Goal: Task Accomplishment & Management: Use online tool/utility

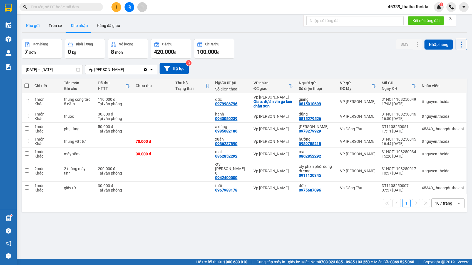
click at [36, 24] on button "Kho gửi" at bounding box center [33, 25] width 23 height 13
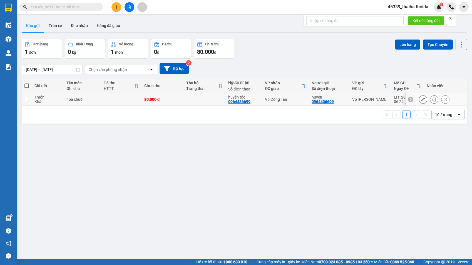
click at [25, 99] on input "checkbox" at bounding box center [27, 99] width 4 height 4
checkbox input "true"
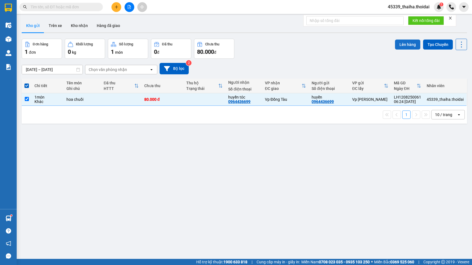
click at [403, 49] on button "Lên hàng" at bounding box center [407, 44] width 25 height 10
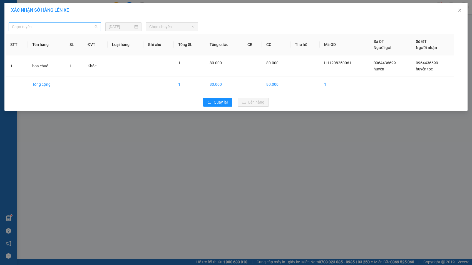
click at [52, 28] on span "Chọn tuyến" at bounding box center [55, 27] width 86 height 8
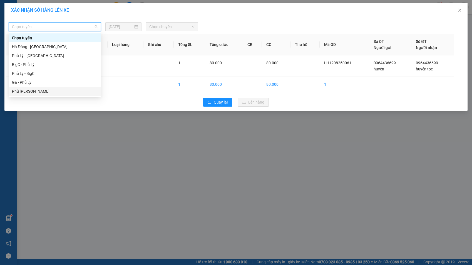
click at [41, 88] on div "Phủ [PERSON_NAME]" at bounding box center [55, 91] width 92 height 9
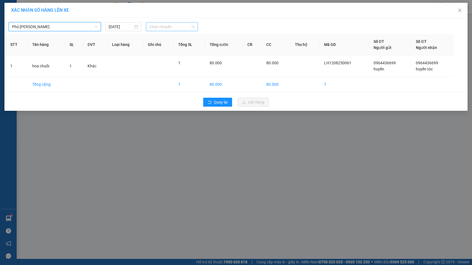
click at [168, 26] on span "Chọn chuyến" at bounding box center [171, 27] width 45 height 8
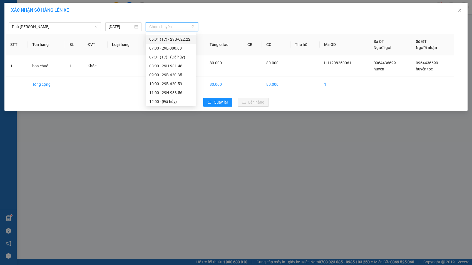
scroll to position [37, 0]
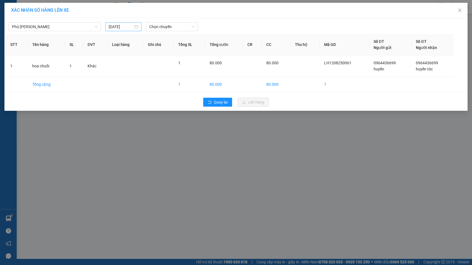
click at [138, 27] on div "[DATE]" at bounding box center [123, 27] width 29 height 6
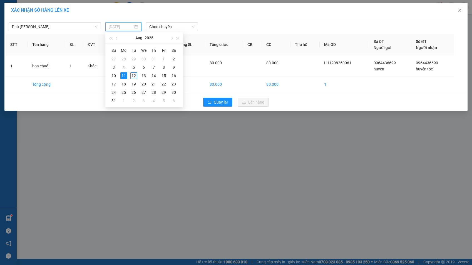
click at [135, 75] on div "12" at bounding box center [133, 75] width 7 height 7
type input "[DATE]"
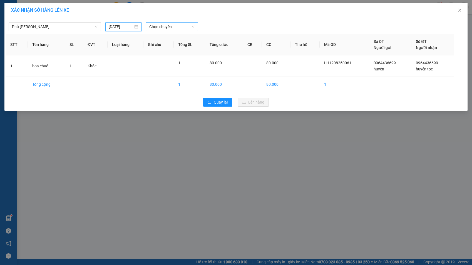
click at [168, 27] on span "Chọn chuyến" at bounding box center [171, 27] width 45 height 8
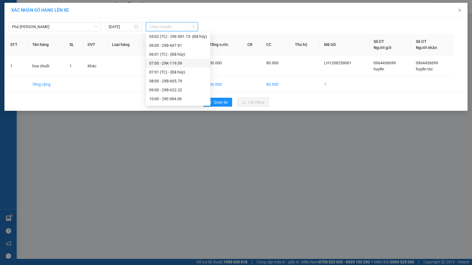
click at [174, 64] on div "07:00 - 29K-119.09" at bounding box center [178, 63] width 58 height 6
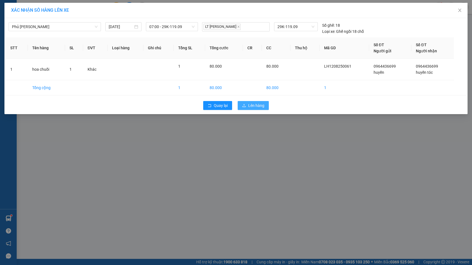
click at [245, 104] on icon "upload" at bounding box center [244, 105] width 4 height 4
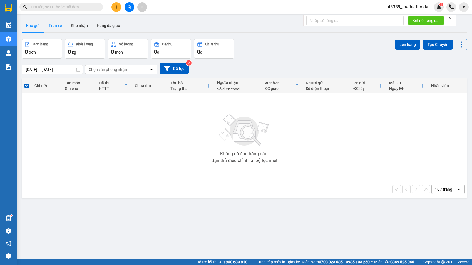
click at [52, 24] on button "Trên xe" at bounding box center [55, 25] width 22 height 13
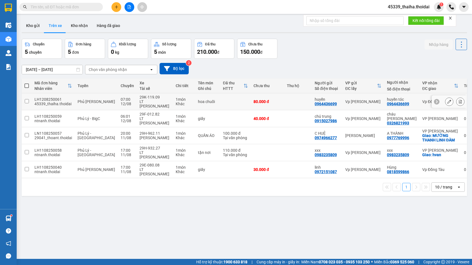
click at [445, 99] on button at bounding box center [449, 102] width 8 height 10
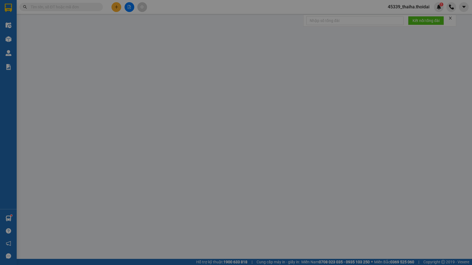
type input "0964436699"
type input "huyền"
type input "0964436699"
type input "huyền tóc"
type input "80.000"
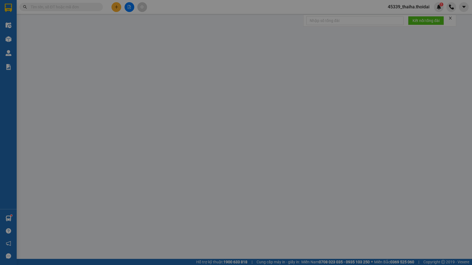
type input "80.000"
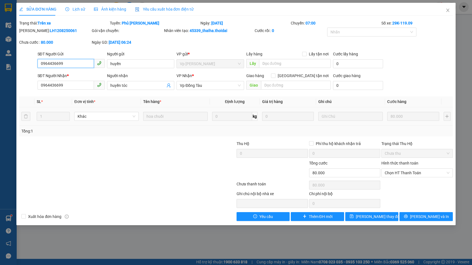
drag, startPoint x: 68, startPoint y: 62, endPoint x: 38, endPoint y: 75, distance: 32.0
click at [38, 75] on form "SĐT Người Gửi 0964436699 0964436699 Người gửi huyền VP gửi * Vp [PERSON_NAME] L…" at bounding box center [235, 71] width 433 height 41
click at [448, 10] on icon "close" at bounding box center [448, 10] width 4 height 4
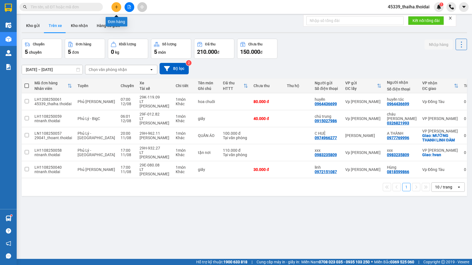
click at [113, 6] on button at bounding box center [116, 7] width 10 height 10
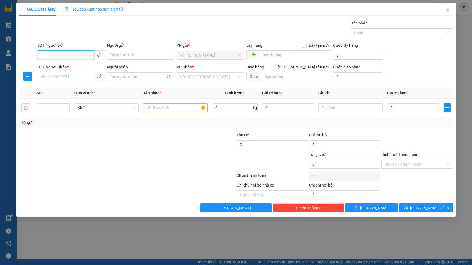
paste input "0964436699"
type input "0964436699"
paste input "0964436699"
type input "0964436699"
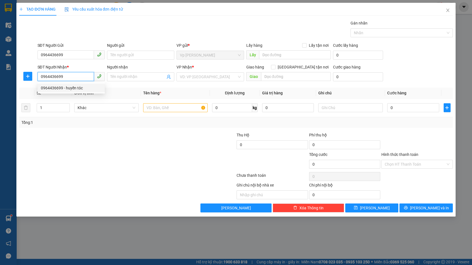
click at [78, 92] on div "0964436699 - huyền tóc" at bounding box center [71, 87] width 67 height 9
type input "huyền tóc"
type input "0964436699"
click at [172, 106] on input "text" at bounding box center [175, 107] width 65 height 9
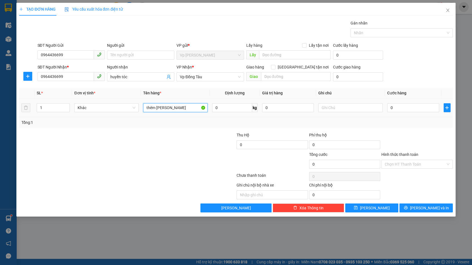
type input "thêm [PERSON_NAME]"
click at [416, 112] on div "0" at bounding box center [413, 107] width 52 height 11
click at [414, 109] on input "0" at bounding box center [413, 107] width 52 height 9
type input "2"
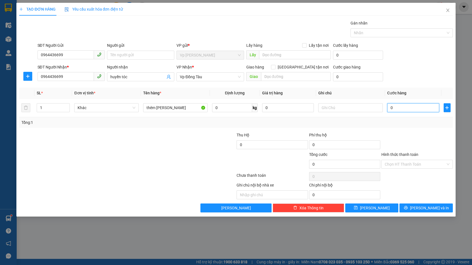
type input "2"
type input "20"
type input "200"
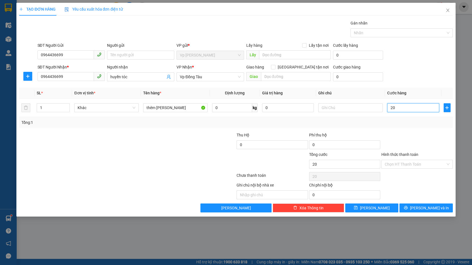
type input "200"
type input "2.000"
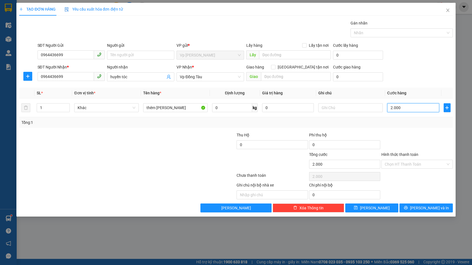
type input "20.000"
click at [388, 208] on button "[PERSON_NAME]" at bounding box center [371, 207] width 53 height 9
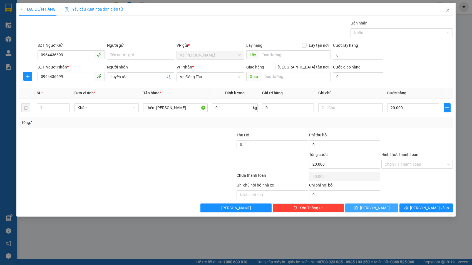
type input "0"
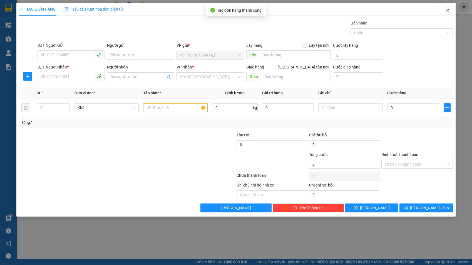
click at [447, 8] on icon "close" at bounding box center [448, 10] width 4 height 4
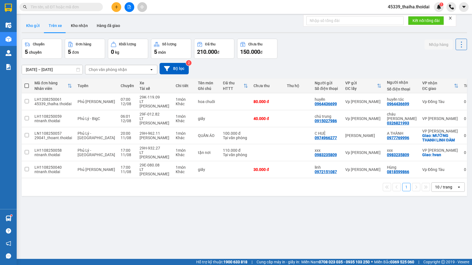
click at [27, 25] on button "Kho gửi" at bounding box center [33, 25] width 23 height 13
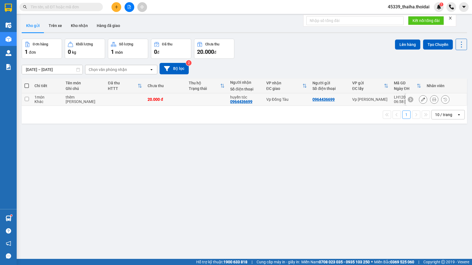
click at [28, 100] on input "checkbox" at bounding box center [27, 99] width 4 height 4
checkbox input "true"
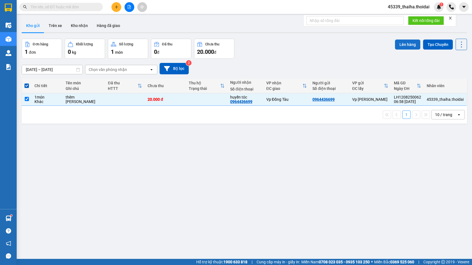
click at [405, 49] on button "Lên hàng" at bounding box center [407, 44] width 25 height 10
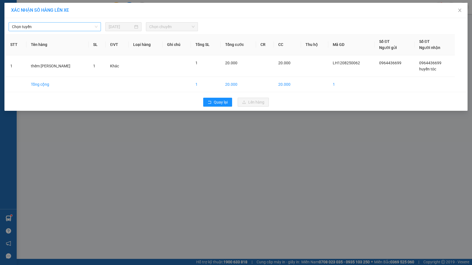
click at [38, 26] on span "Chọn tuyến" at bounding box center [55, 27] width 86 height 8
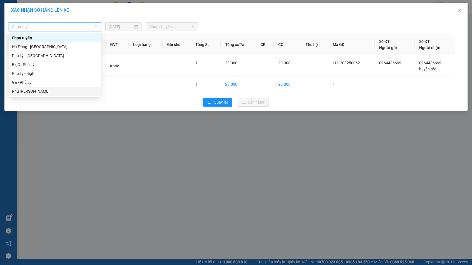
click at [31, 93] on div "Phủ [PERSON_NAME]" at bounding box center [55, 91] width 86 height 6
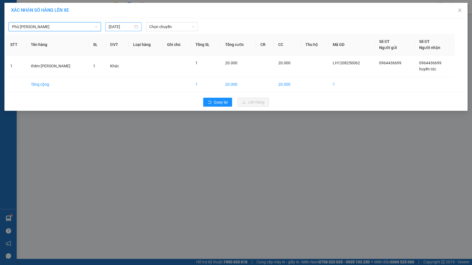
click at [136, 28] on div "[DATE]" at bounding box center [123, 27] width 29 height 6
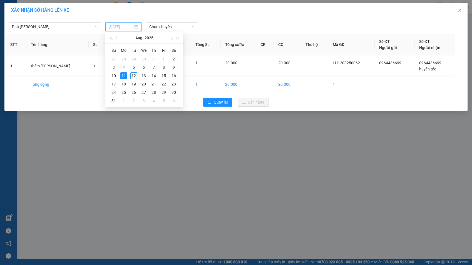
click at [134, 76] on div "12" at bounding box center [133, 75] width 7 height 7
type input "[DATE]"
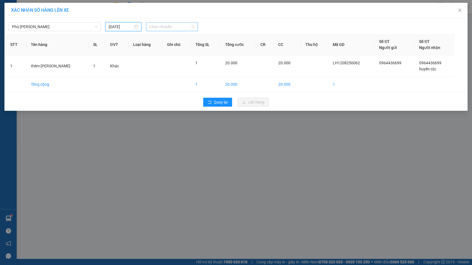
click at [174, 27] on span "Chọn chuyến" at bounding box center [171, 27] width 45 height 8
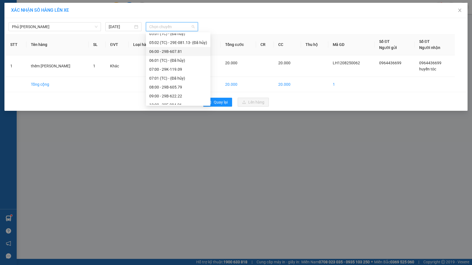
scroll to position [37, 0]
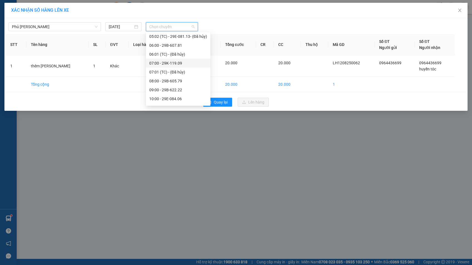
click at [176, 65] on div "07:00 - 29K-119.09" at bounding box center [178, 63] width 58 height 6
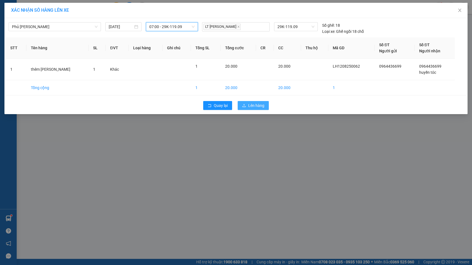
click at [254, 107] on span "Lên hàng" at bounding box center [256, 105] width 16 height 6
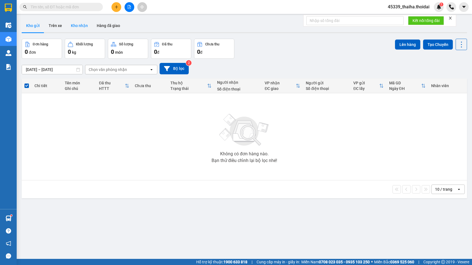
click at [77, 26] on button "Kho nhận" at bounding box center [79, 25] width 26 height 13
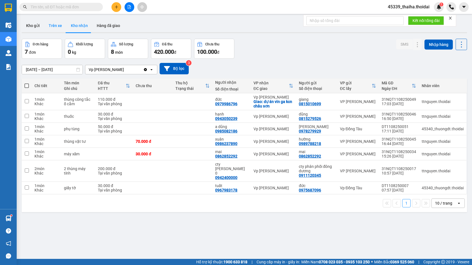
click at [55, 27] on button "Trên xe" at bounding box center [55, 25] width 22 height 13
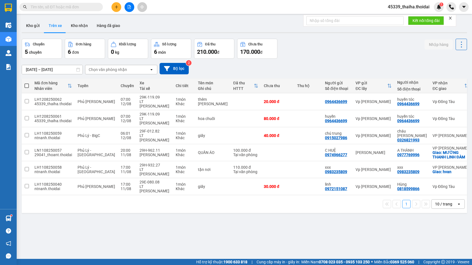
click at [116, 9] on icon "plus" at bounding box center [117, 7] width 4 height 4
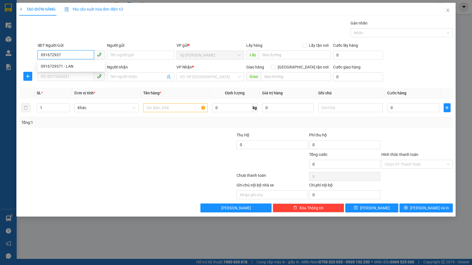
type input "0916729371"
click at [75, 65] on div "0916729371 - LAN" at bounding box center [71, 66] width 61 height 6
type input "LAN"
type input "0916729371"
click at [71, 78] on input "SĐT Người Nhận *" at bounding box center [66, 76] width 56 height 9
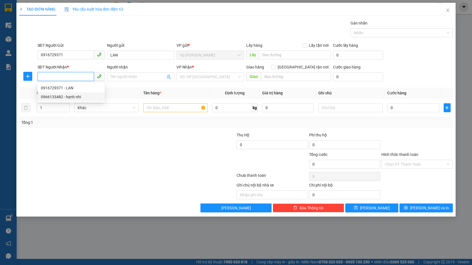
click at [58, 98] on div "0966133482 - hạnh nhi" at bounding box center [71, 97] width 61 height 6
type input "0966133482"
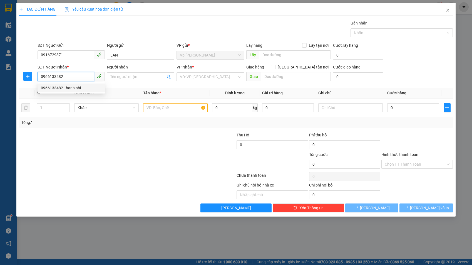
type input "hạnh nhi"
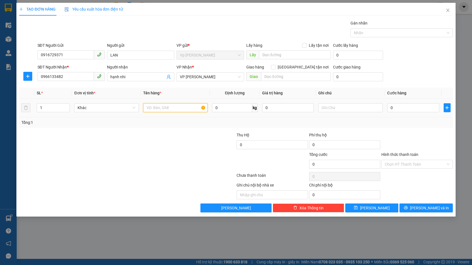
click at [190, 110] on input "text" at bounding box center [175, 107] width 65 height 9
type input "quần áo"
click at [413, 111] on input "0" at bounding box center [413, 107] width 52 height 9
type input "3"
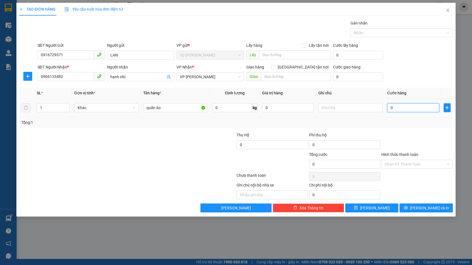
type input "3"
type input "0"
type input "04"
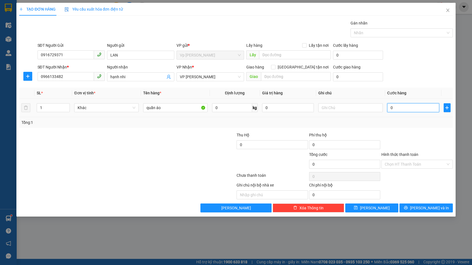
type input "4"
type input "040"
type input "40"
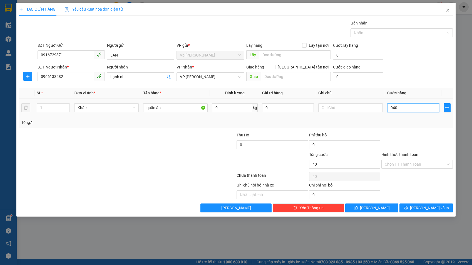
type input "0.400"
type input "400"
type input "04.000"
type input "4.000"
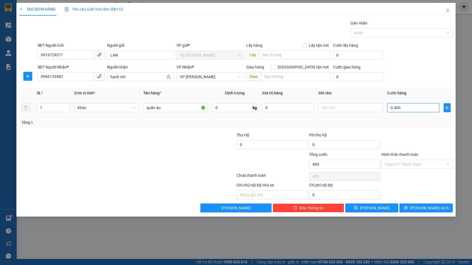
type input "4.000"
type input "4.000.000"
click at [189, 108] on input "quần áo" at bounding box center [175, 107] width 65 height 9
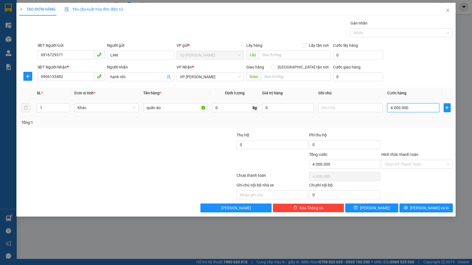
click at [414, 111] on input "4.000.000" at bounding box center [413, 107] width 52 height 9
type input "400.000"
type input "40.000"
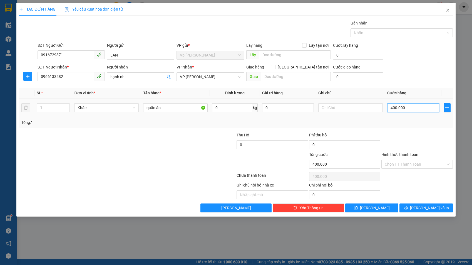
type input "40.000"
click at [411, 209] on button "[PERSON_NAME] và In" at bounding box center [426, 207] width 53 height 9
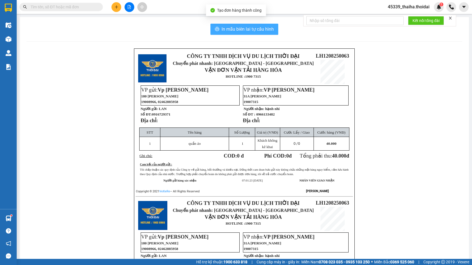
click at [242, 29] on span "In mẫu biên lai tự cấu hình" at bounding box center [248, 29] width 52 height 7
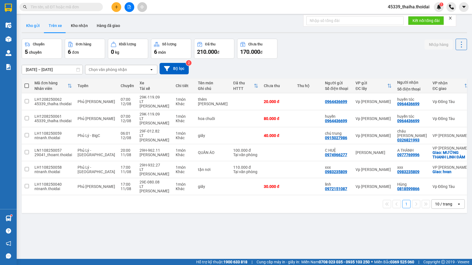
click at [26, 24] on button "Kho gửi" at bounding box center [33, 25] width 23 height 13
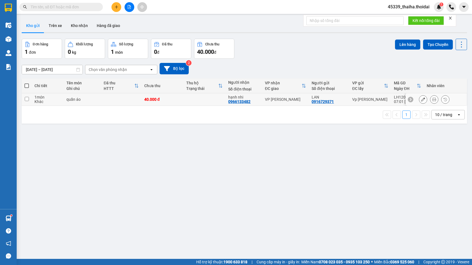
click at [26, 99] on input "checkbox" at bounding box center [27, 99] width 4 height 4
checkbox input "true"
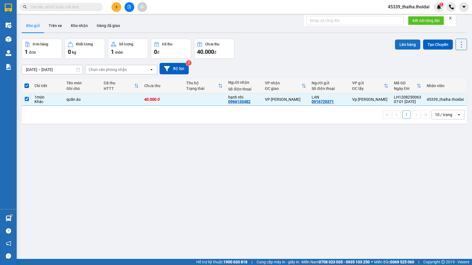
click at [405, 46] on button "Lên hàng" at bounding box center [407, 44] width 25 height 10
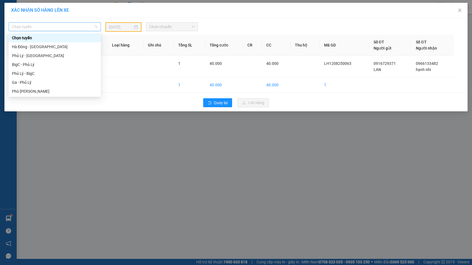
click at [58, 23] on span "Chọn tuyến" at bounding box center [55, 27] width 86 height 8
click at [36, 72] on div "Phủ Lý - BigC" at bounding box center [55, 73] width 86 height 6
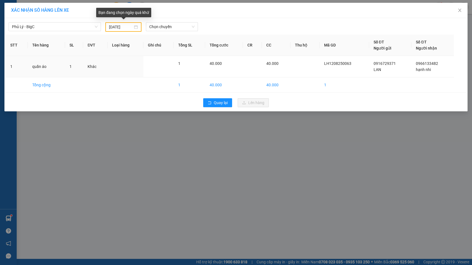
click at [136, 27] on div "[DATE]" at bounding box center [123, 27] width 29 height 6
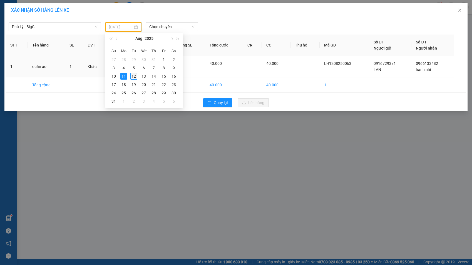
click at [132, 74] on div "12" at bounding box center [133, 76] width 7 height 7
type input "[DATE]"
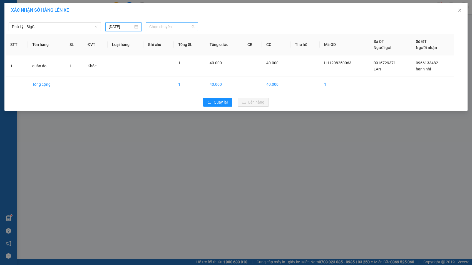
click at [177, 28] on span "Chọn chuyến" at bounding box center [171, 27] width 45 height 8
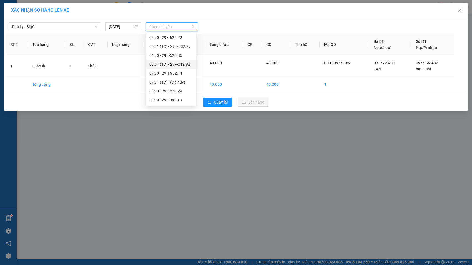
scroll to position [19, 0]
click at [166, 60] on div "07:00 - 29H-962.11" at bounding box center [171, 63] width 50 height 9
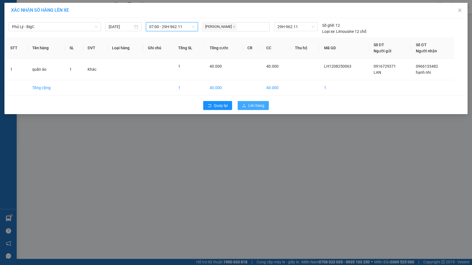
click at [258, 105] on span "Lên hàng" at bounding box center [256, 105] width 16 height 6
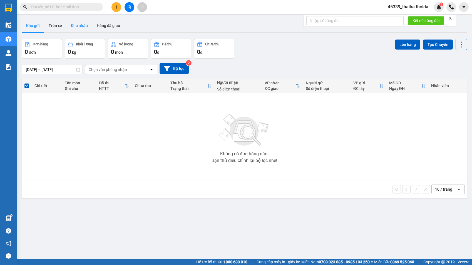
click at [82, 28] on button "Kho nhận" at bounding box center [79, 25] width 26 height 13
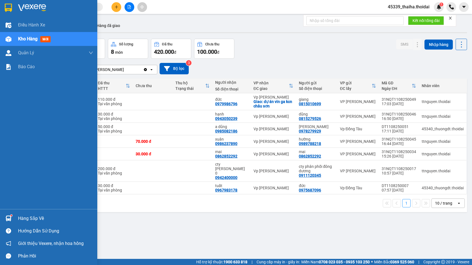
click at [12, 216] on div at bounding box center [9, 218] width 10 height 10
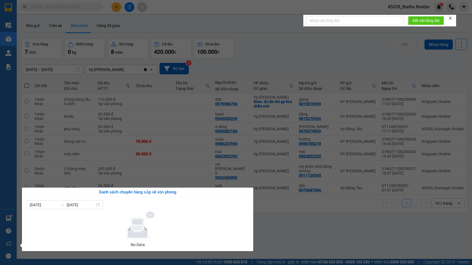
click at [140, 17] on section "Kết quả tìm kiếm ( 0 ) Bộ lọc No Data 45339_thaiha.thoidai 1 Điều hành xe Kho h…" at bounding box center [236, 132] width 472 height 265
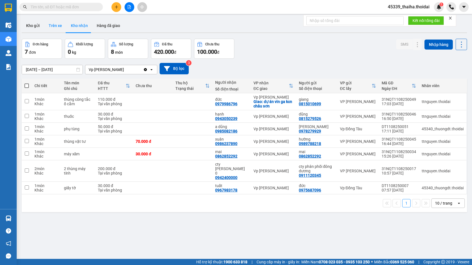
click at [53, 27] on button "Trên xe" at bounding box center [55, 25] width 22 height 13
